Goal: Transaction & Acquisition: Purchase product/service

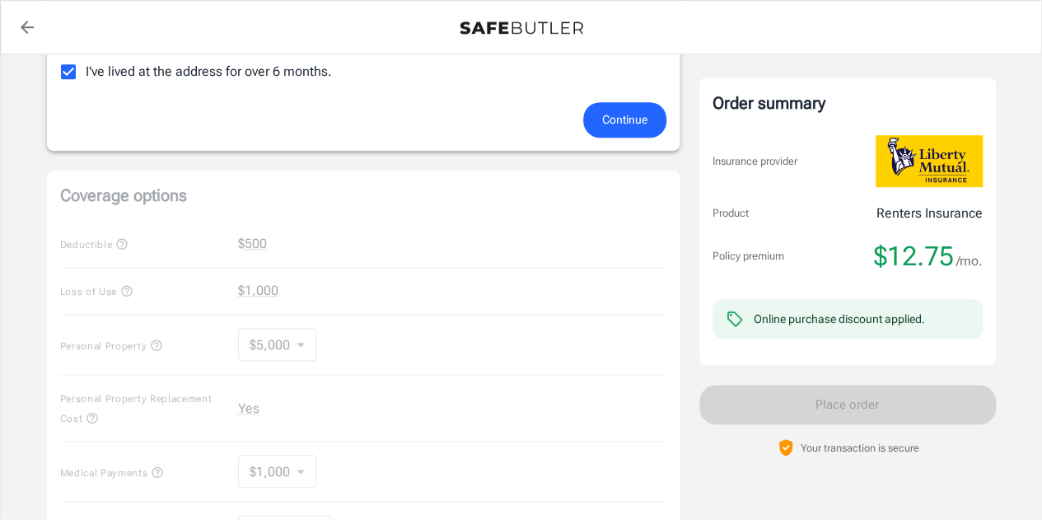
scroll to position [511, 0]
click at [284, 279] on div "Coverage options Deductible $500 Loss of Use $1,000 Personal Property $5,000 50…" at bounding box center [363, 426] width 633 height 513
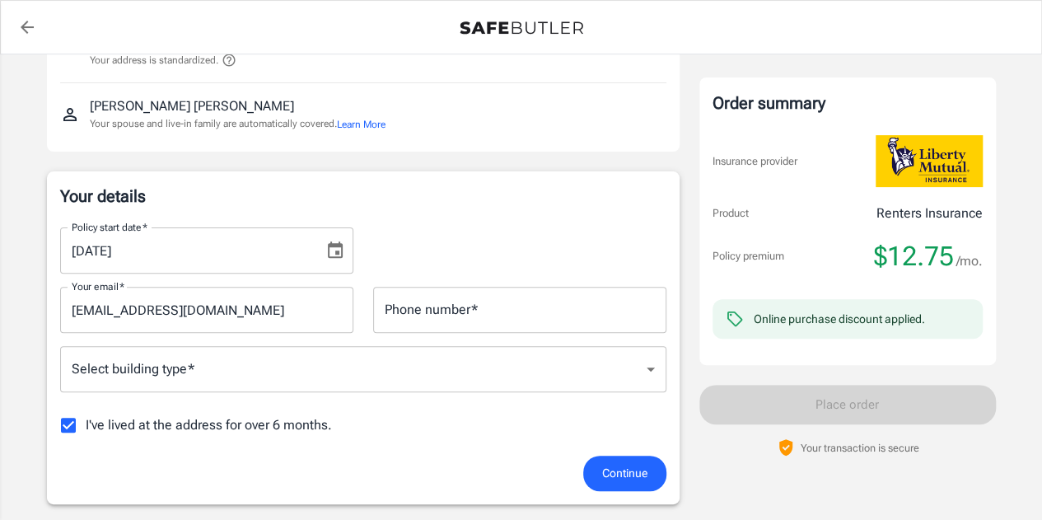
scroll to position [155, 0]
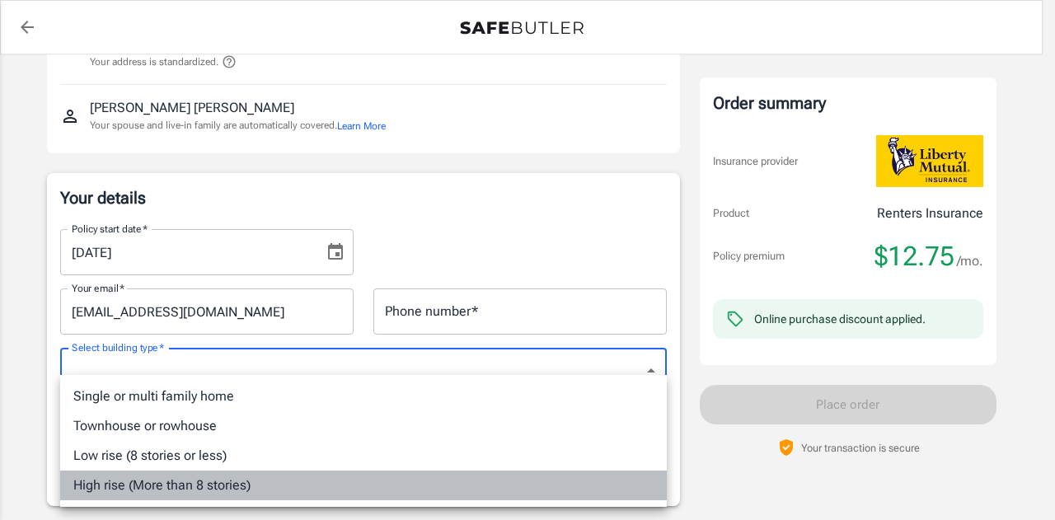
click at [211, 479] on li "High rise (More than 8 stories)" at bounding box center [363, 486] width 607 height 30
type input "highrise"
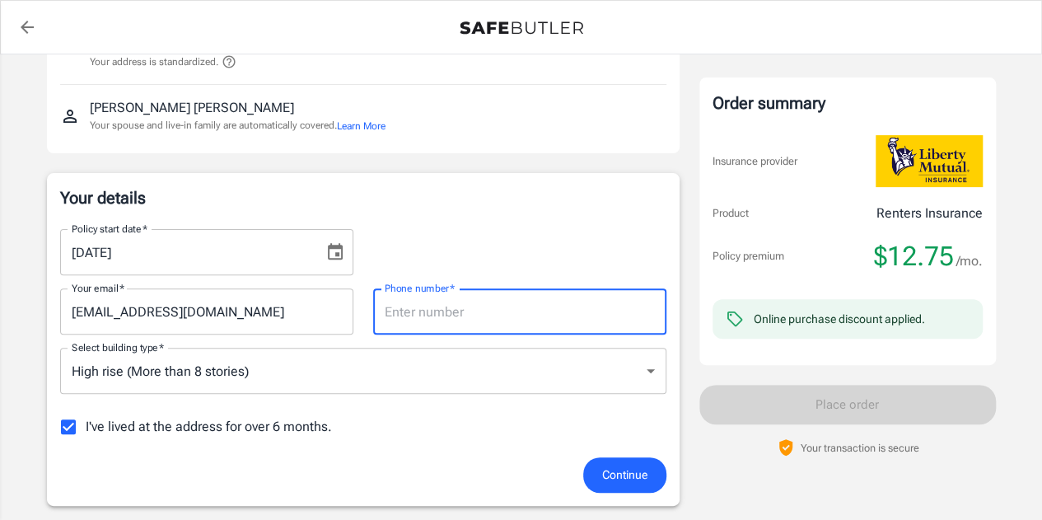
click at [440, 311] on input "Phone number   *" at bounding box center [519, 311] width 293 height 46
type input "8326482091"
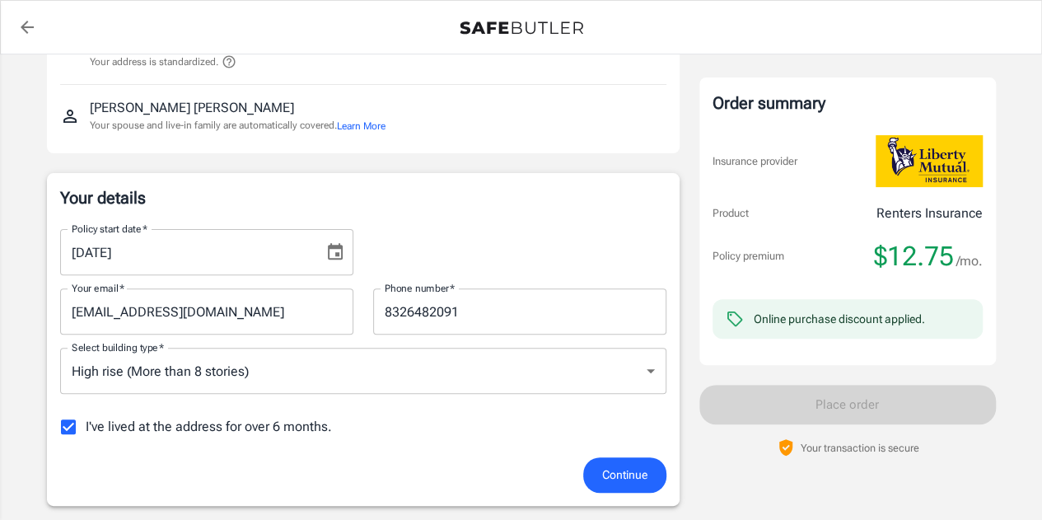
click at [415, 471] on div "Continue" at bounding box center [363, 474] width 626 height 35
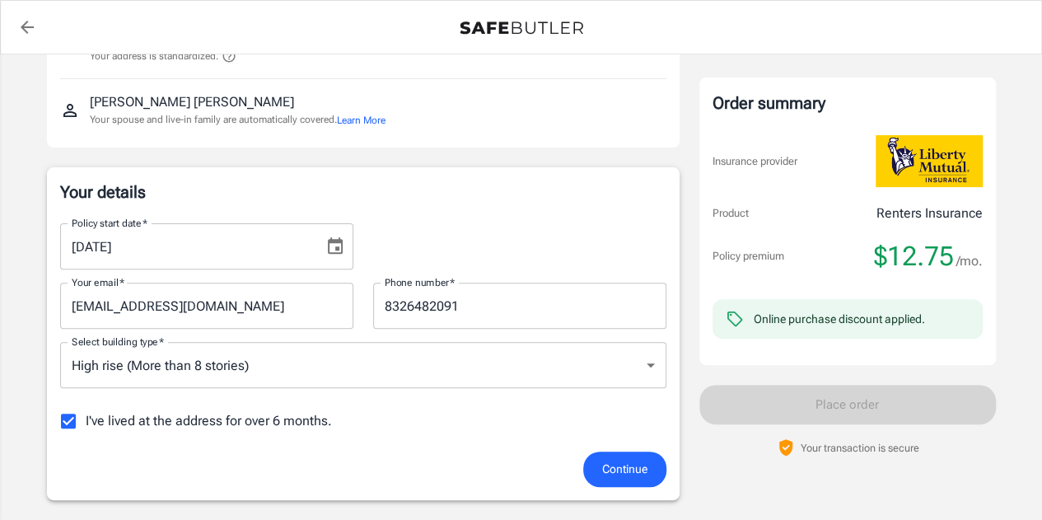
scroll to position [162, 0]
click at [288, 423] on span "I've lived at the address for over 6 months." at bounding box center [209, 420] width 246 height 20
click at [86, 423] on input "I've lived at the address for over 6 months." at bounding box center [68, 420] width 35 height 35
checkbox input "false"
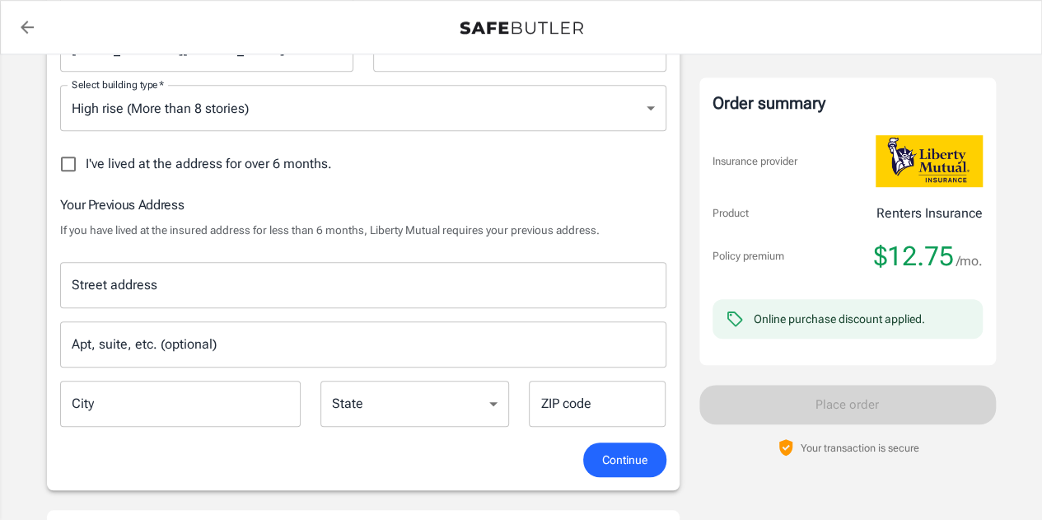
scroll to position [419, 0]
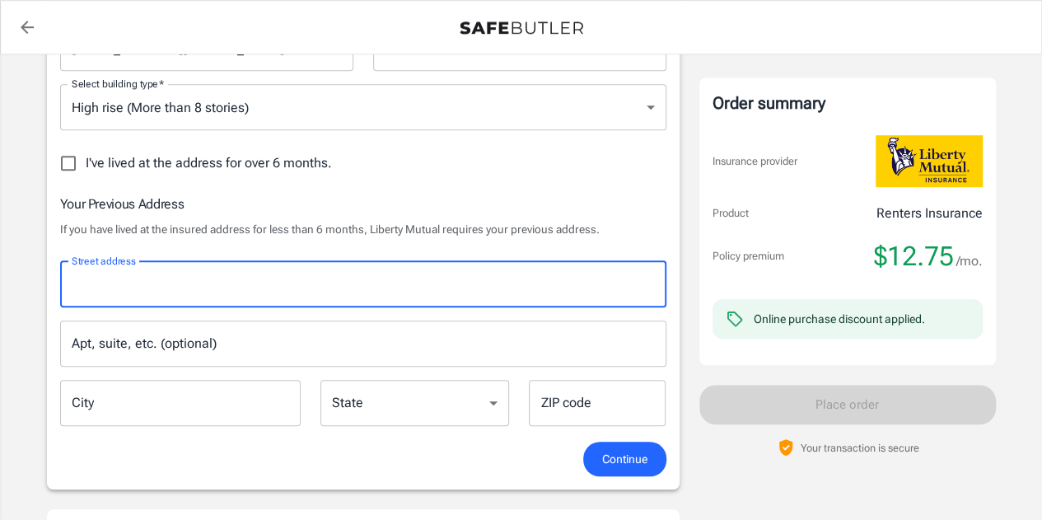
click at [330, 296] on input "Street address" at bounding box center [364, 284] width 592 height 31
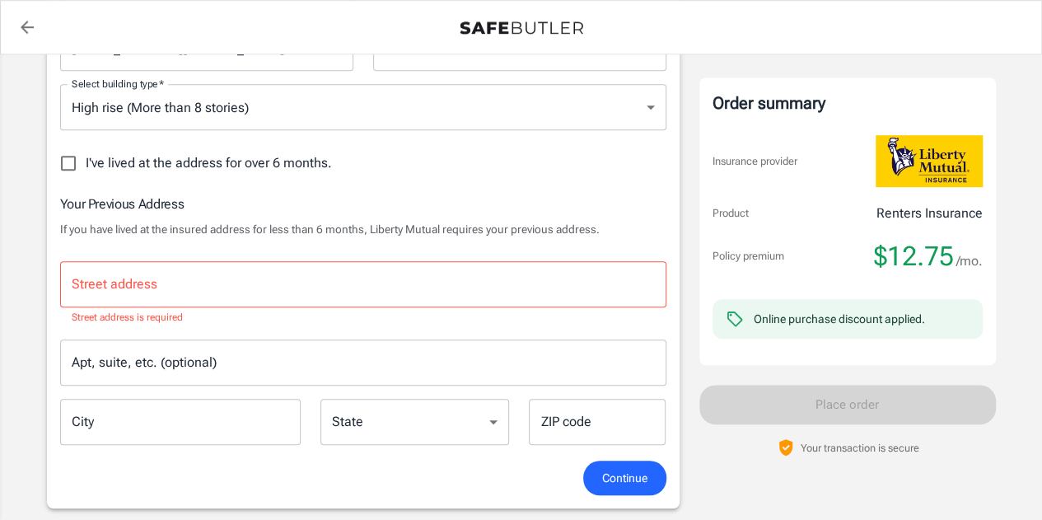
click at [330, 296] on input "Street address" at bounding box center [364, 284] width 592 height 31
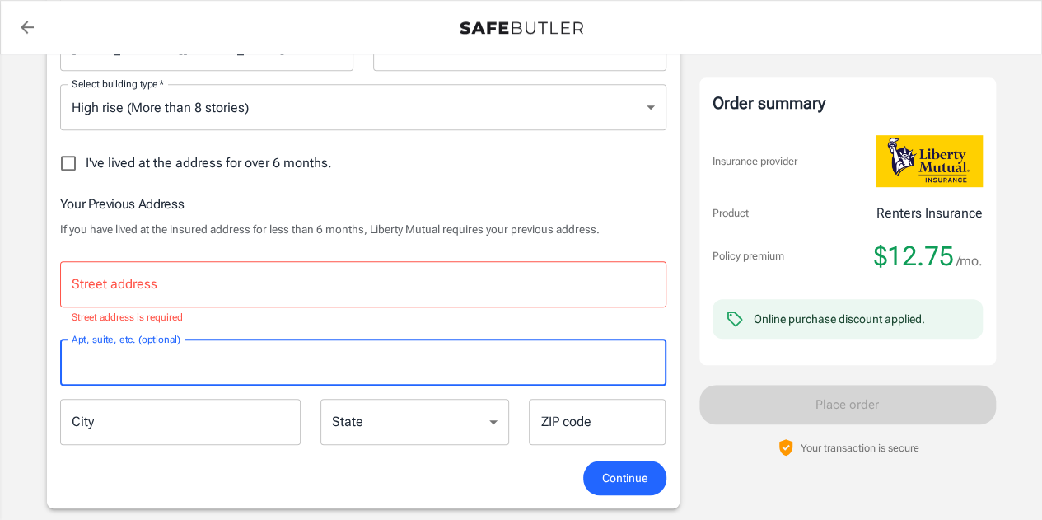
click at [299, 378] on input "Apt, suite, etc. (optional)" at bounding box center [363, 363] width 607 height 46
click at [300, 287] on input "Street address" at bounding box center [364, 284] width 592 height 31
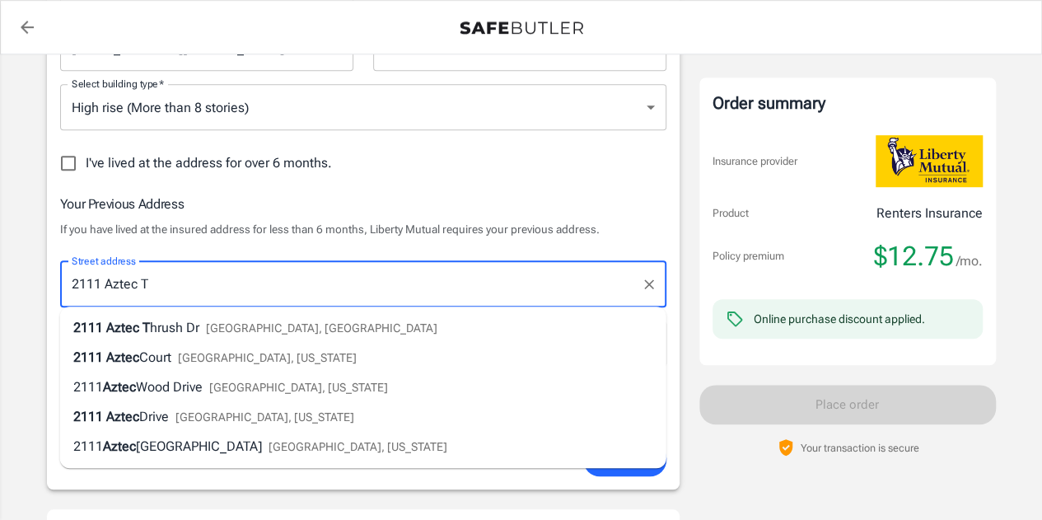
click at [213, 328] on span "[GEOGRAPHIC_DATA], [GEOGRAPHIC_DATA]" at bounding box center [322, 327] width 232 height 13
type input "2111 Aztec [MEDICAL_DATA] Dr"
type input "Katy"
select select "[GEOGRAPHIC_DATA]"
type input "77494"
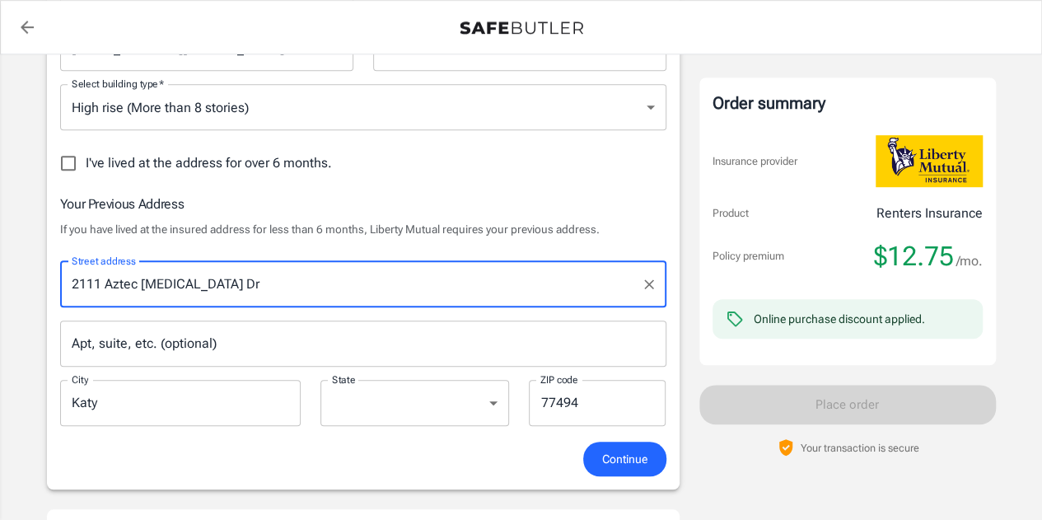
type input "2111 Aztec [MEDICAL_DATA] Dr"
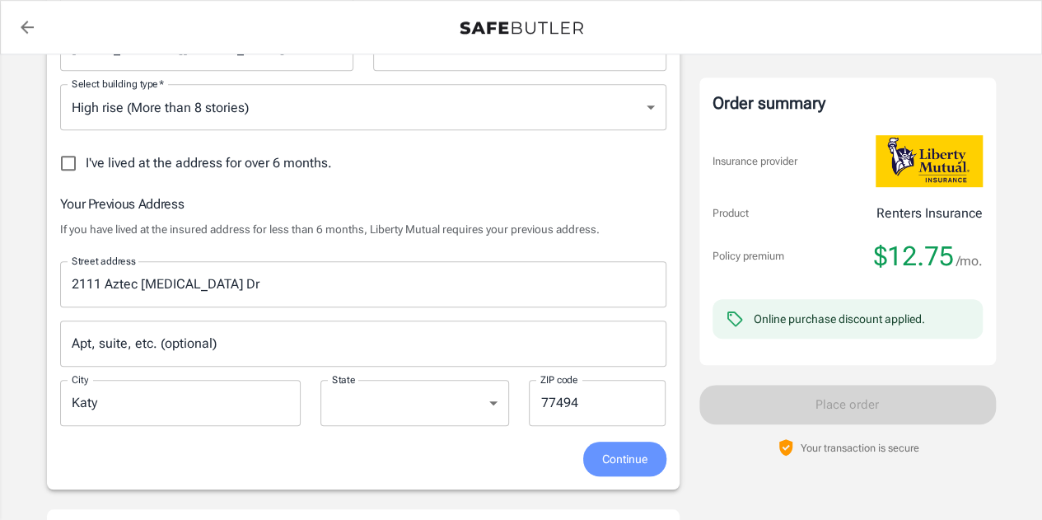
click at [615, 466] on span "Continue" at bounding box center [624, 459] width 45 height 21
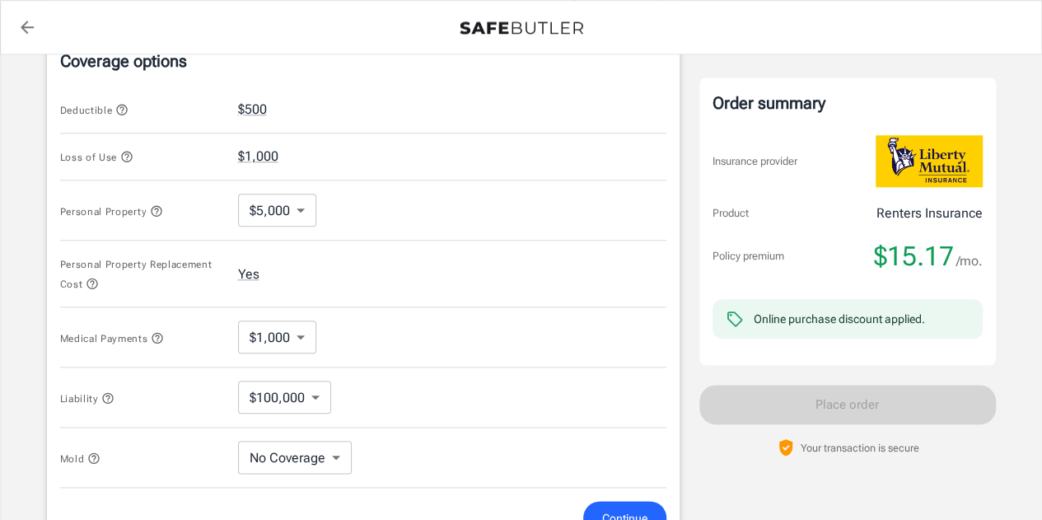
scroll to position [735, 0]
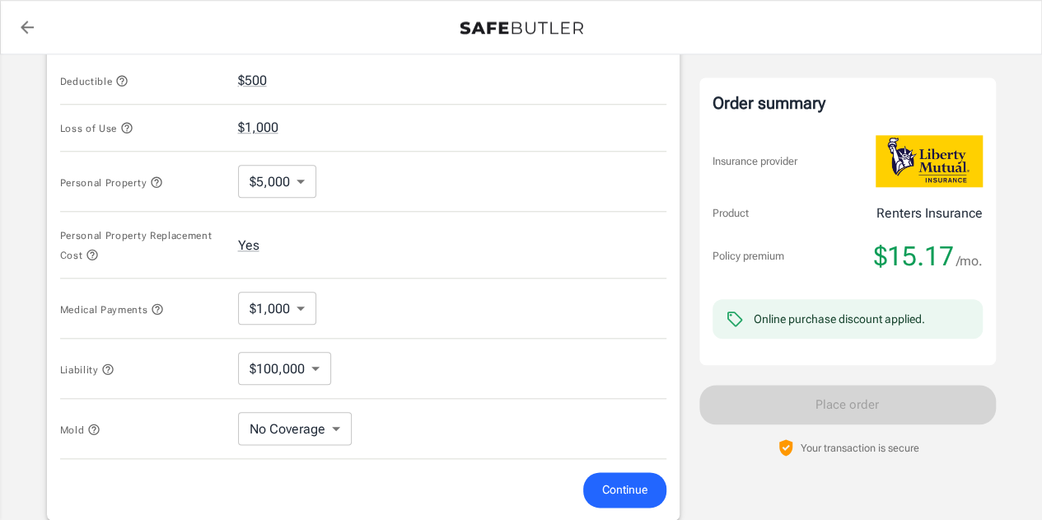
click at [255, 45] on div at bounding box center [521, 27] width 1041 height 53
click at [252, 73] on button "$500" at bounding box center [252, 81] width 29 height 20
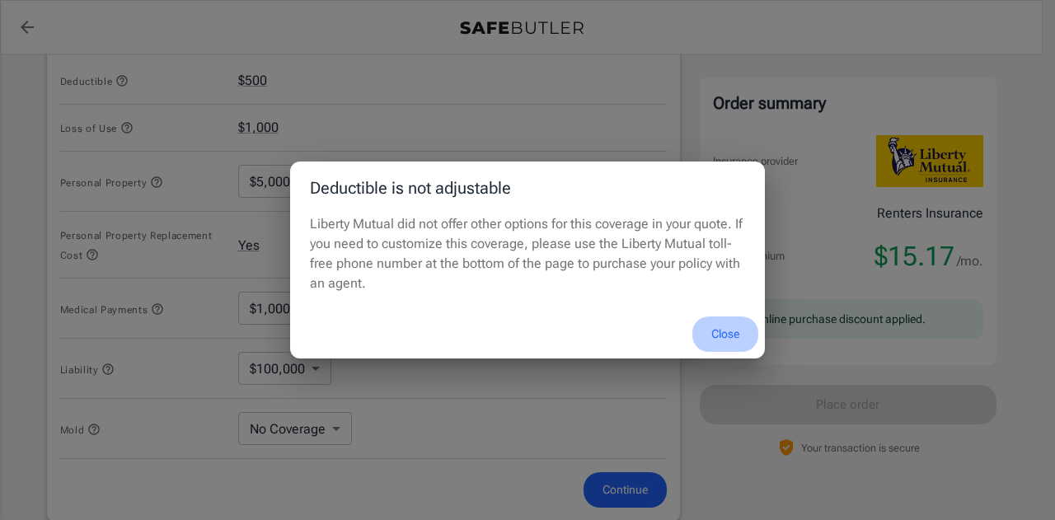
click at [725, 331] on button "Close" at bounding box center [725, 333] width 66 height 35
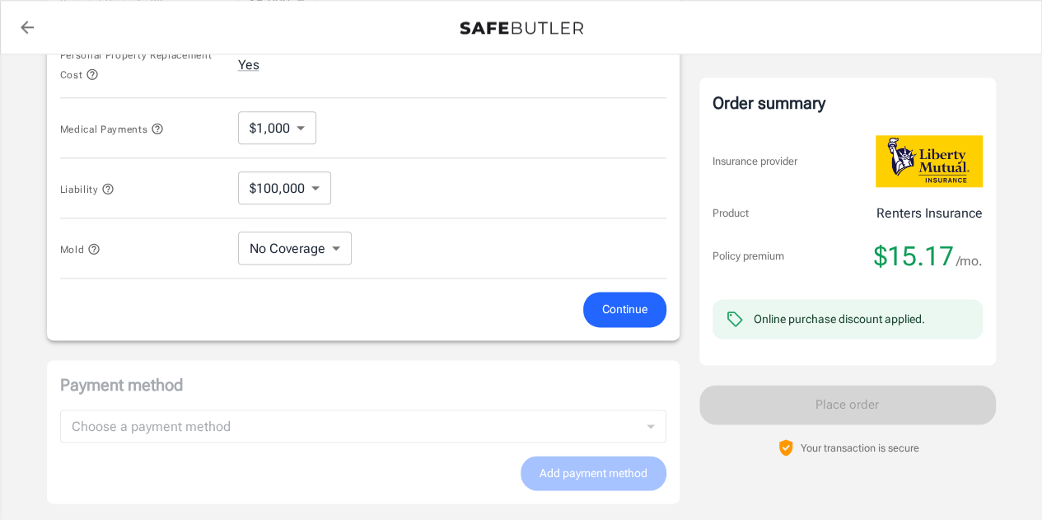
scroll to position [898, 0]
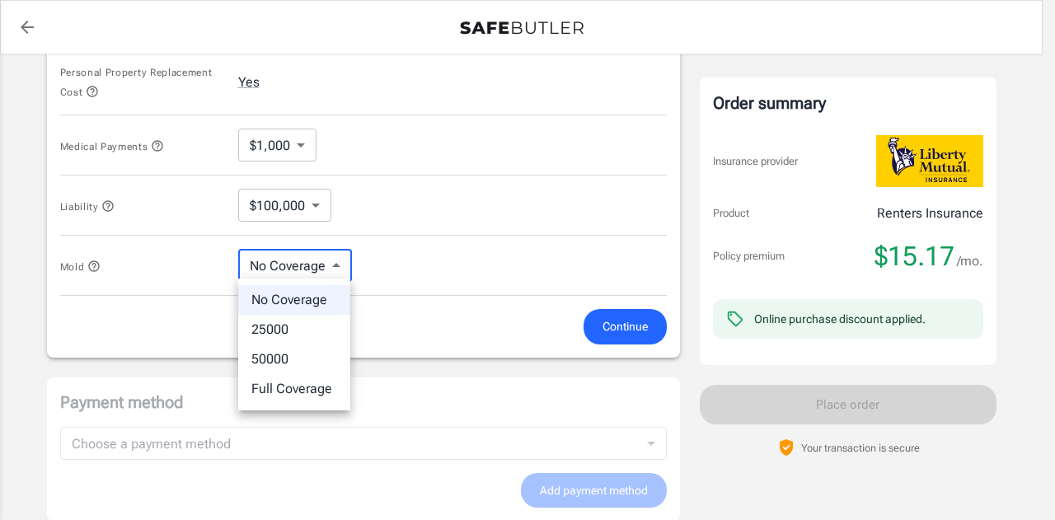
click at [308, 194] on div at bounding box center [527, 260] width 1055 height 520
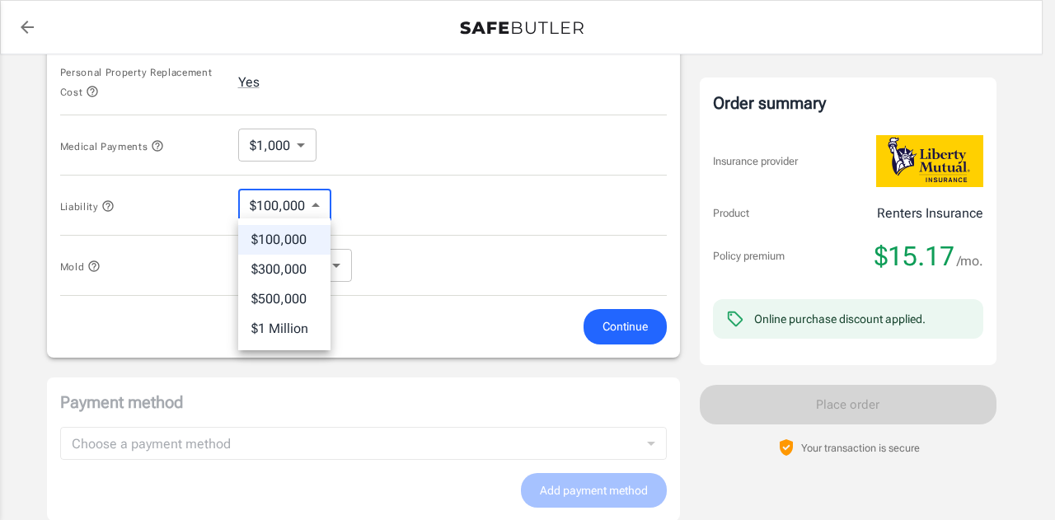
click at [280, 149] on div at bounding box center [527, 260] width 1055 height 520
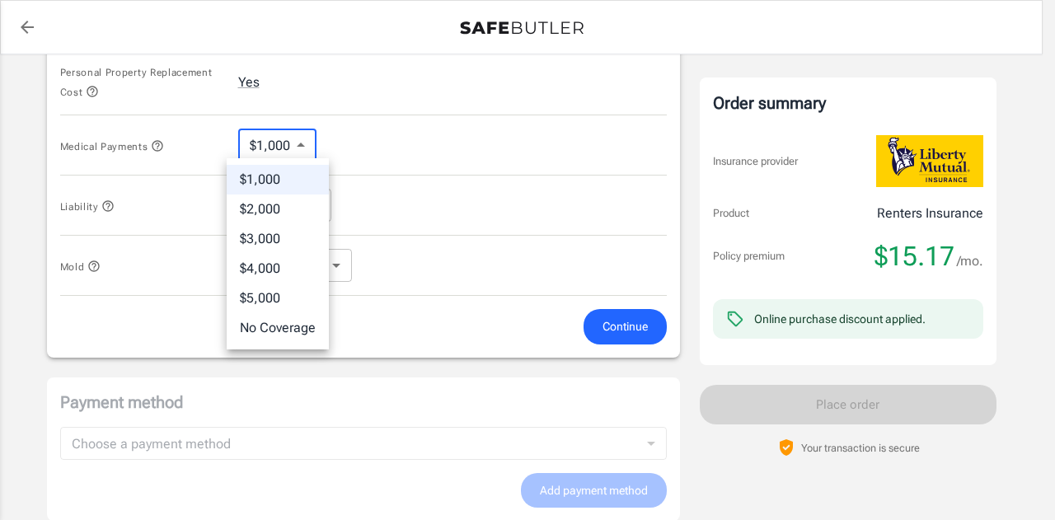
click at [295, 337] on li "No Coverage" at bounding box center [278, 328] width 102 height 30
type input "No Coverage"
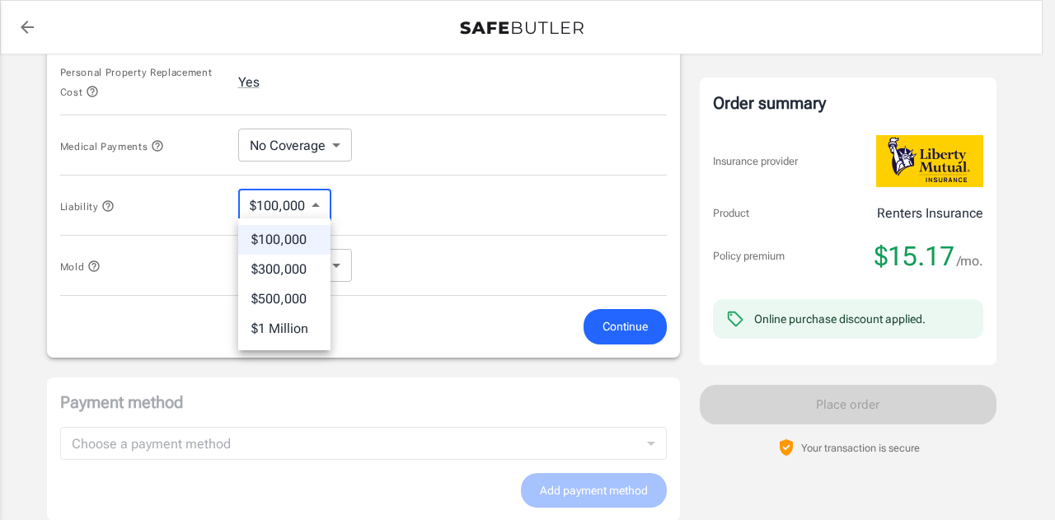
click at [405, 235] on div at bounding box center [527, 260] width 1055 height 520
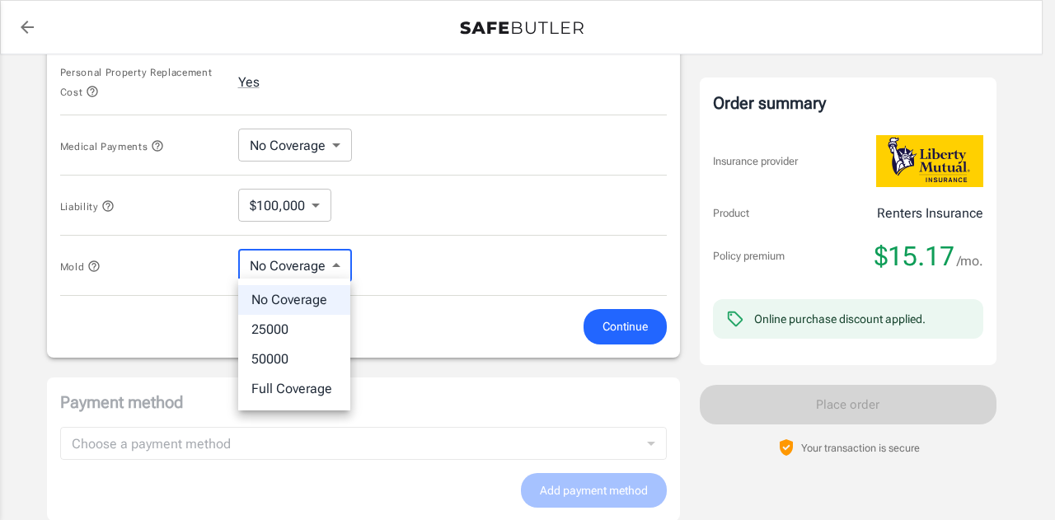
click at [416, 240] on div at bounding box center [527, 260] width 1055 height 520
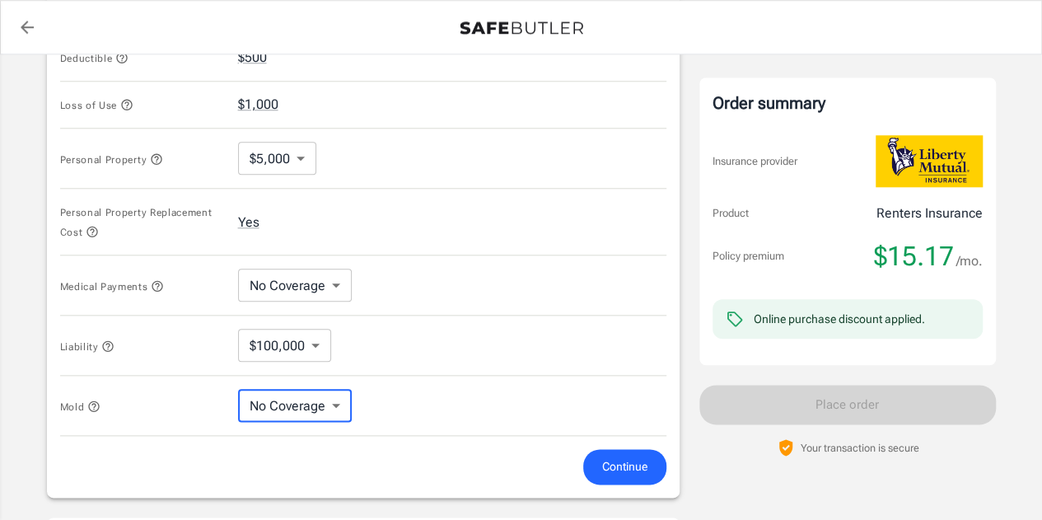
scroll to position [760, 0]
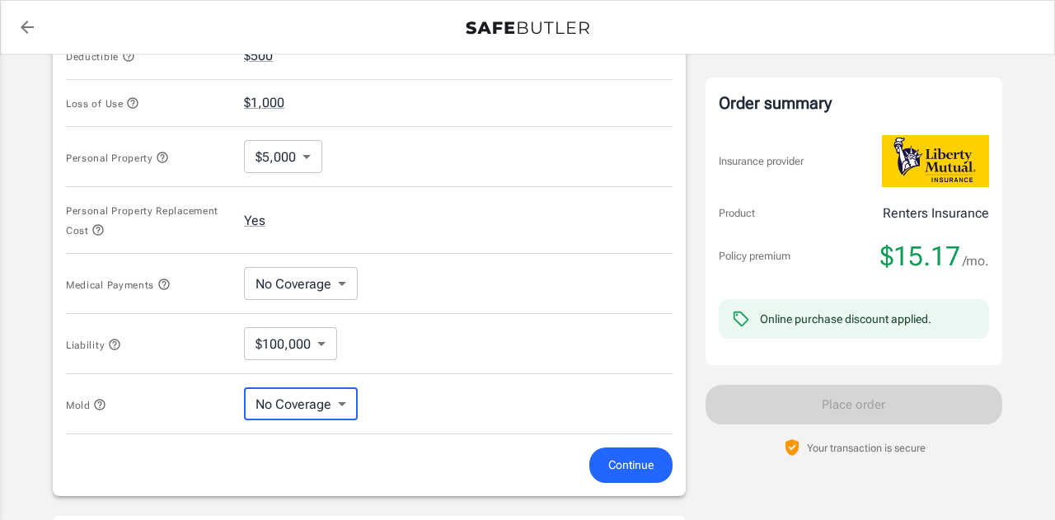
click at [293, 325] on body "Policy premium $ 15.17 /mo Liberty Mutual Renters Insurance [STREET_ADDRESS] Yo…" at bounding box center [527, 80] width 1055 height 1680
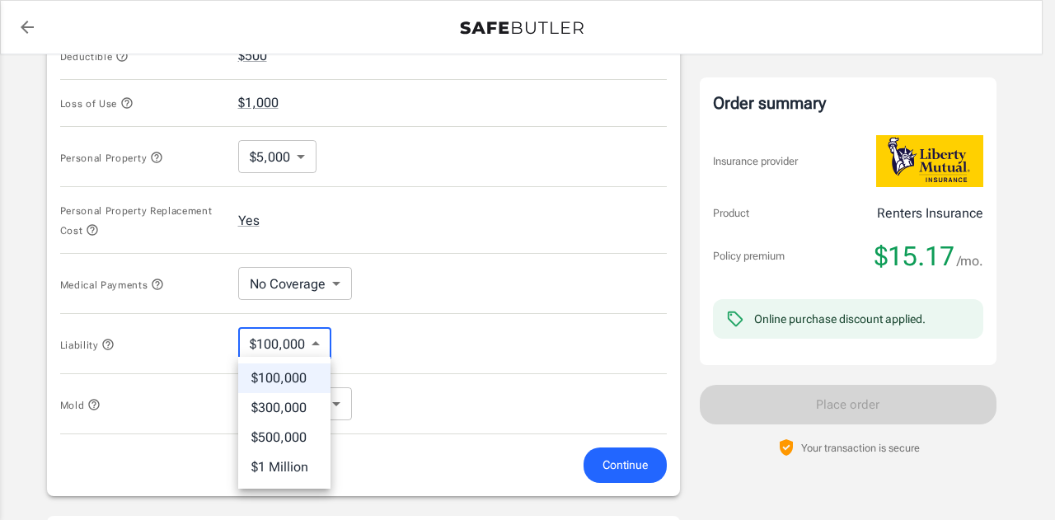
click at [293, 149] on div at bounding box center [527, 260] width 1055 height 520
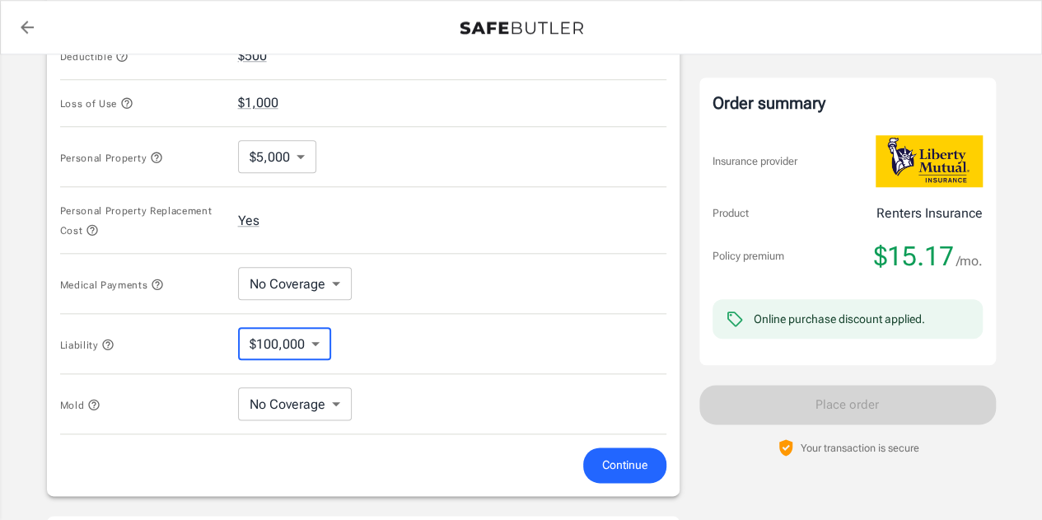
click at [293, 151] on body "Policy premium $ 15.17 /mo Liberty Mutual Renters Insurance [STREET_ADDRESS] Yo…" at bounding box center [521, 80] width 1042 height 1680
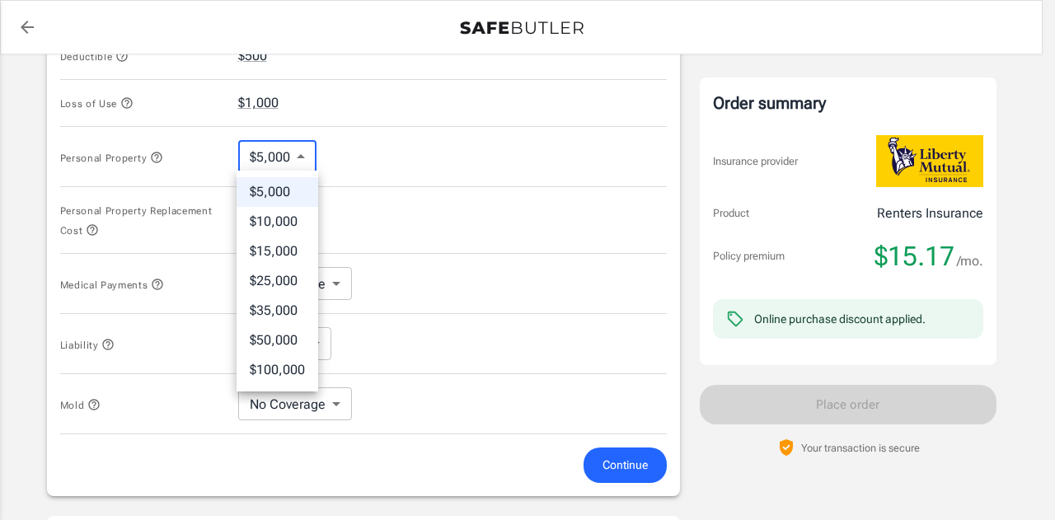
click at [439, 144] on div at bounding box center [527, 260] width 1055 height 520
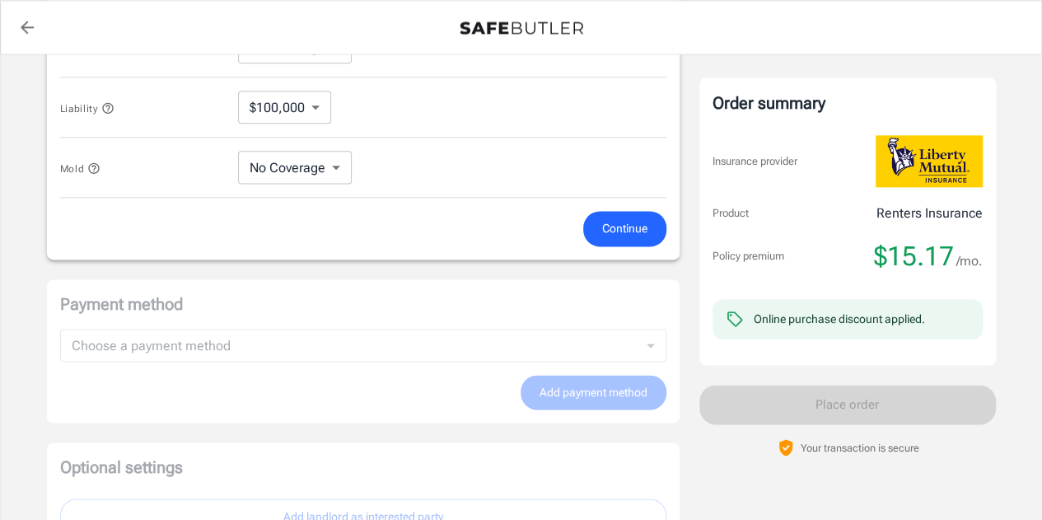
scroll to position [997, 0]
click at [617, 237] on button "Continue" at bounding box center [624, 227] width 83 height 35
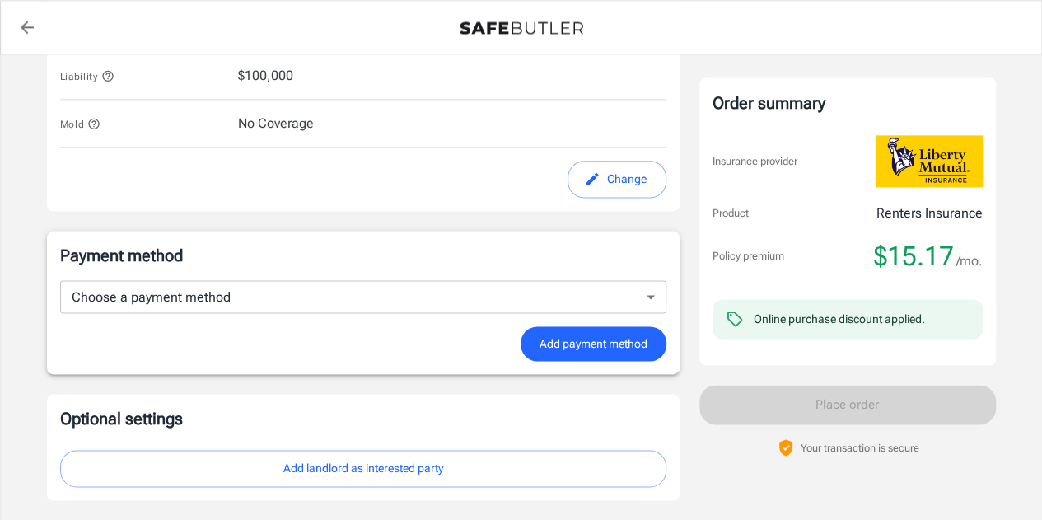
scroll to position [1035, 0]
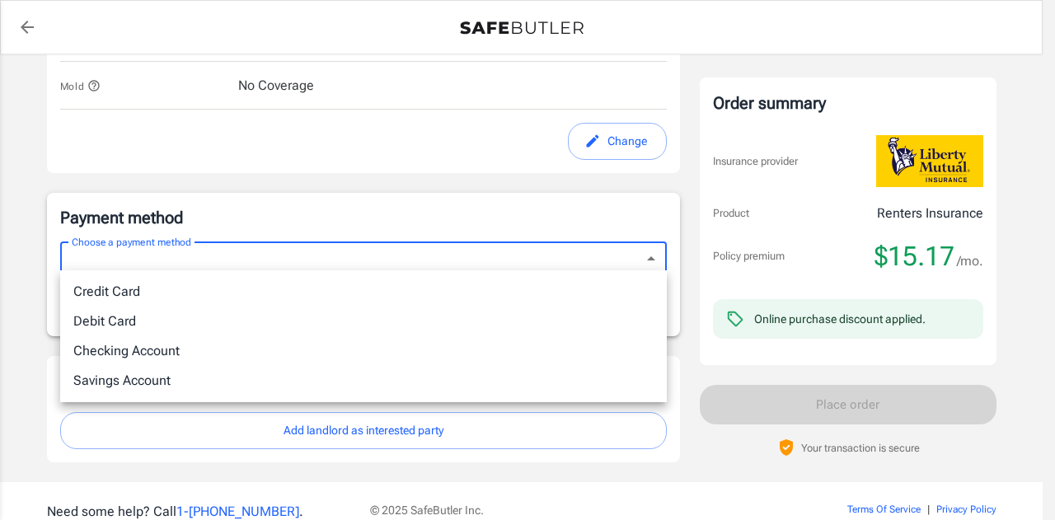
drag, startPoint x: 386, startPoint y: 307, endPoint x: 400, endPoint y: 289, distance: 22.9
click at [400, 289] on ul "Credit Card Debit Card Checking Account Savings Account" at bounding box center [363, 336] width 607 height 132
click at [400, 288] on li "Credit Card" at bounding box center [363, 292] width 607 height 30
type input "credit"
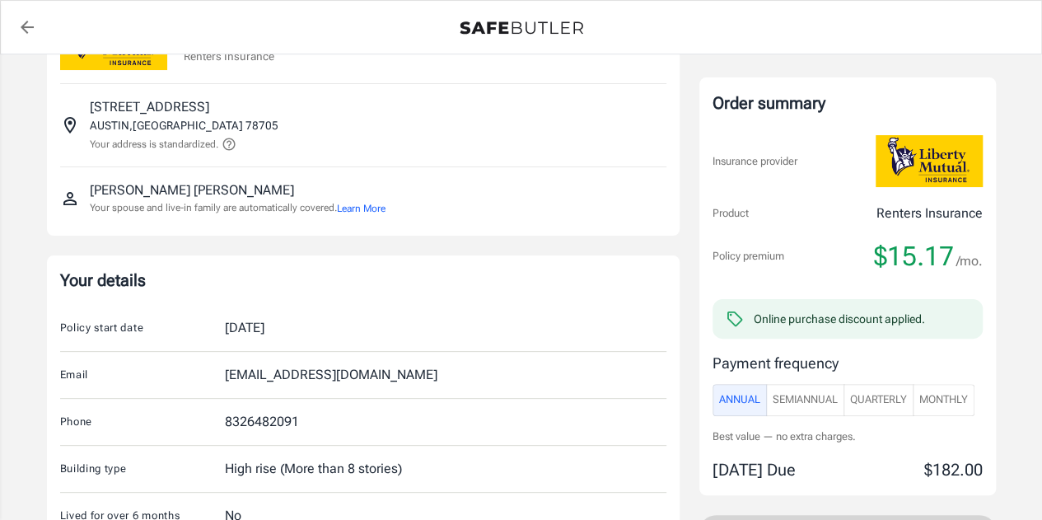
scroll to position [0, 0]
